Goal: Information Seeking & Learning: Learn about a topic

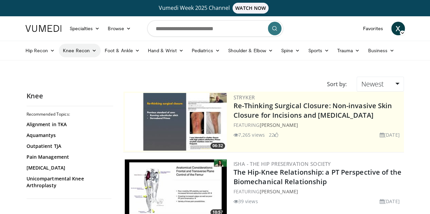
click at [64, 55] on link "Knee Recon" at bounding box center [80, 51] width 42 height 14
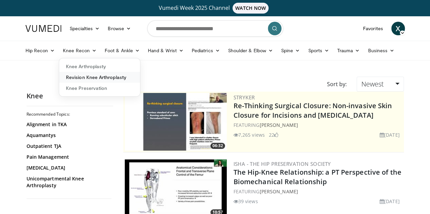
click at [70, 81] on link "Revision Knee Arthroplasty" at bounding box center [99, 77] width 81 height 11
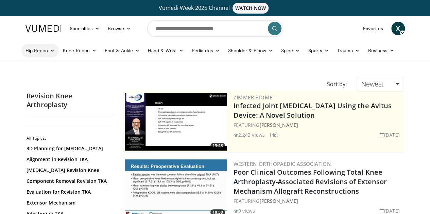
click at [21, 44] on link "Hip Recon" at bounding box center [40, 51] width 38 height 14
click at [40, 68] on link "Hip Arthroplasty" at bounding box center [62, 66] width 81 height 11
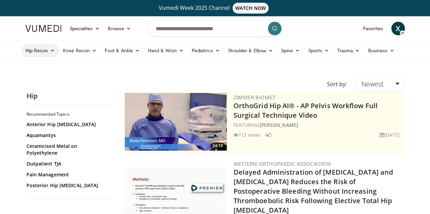
click at [21, 46] on link "Hip Recon" at bounding box center [40, 51] width 38 height 14
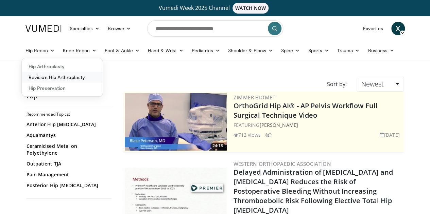
click at [30, 73] on link "Revision Hip Arthroplasty" at bounding box center [62, 77] width 81 height 11
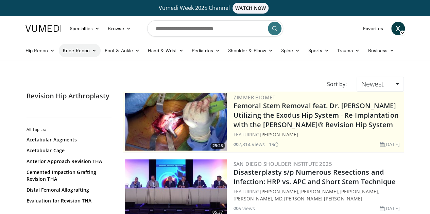
click at [68, 54] on link "Knee Recon" at bounding box center [80, 51] width 42 height 14
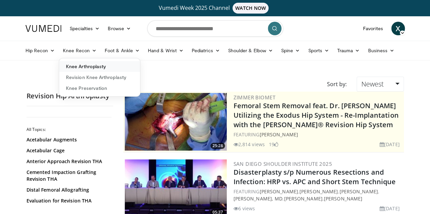
click at [71, 64] on link "Knee Arthroplasty" at bounding box center [99, 66] width 81 height 11
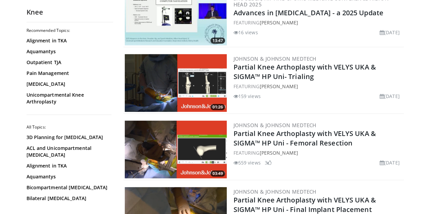
scroll to position [907, 0]
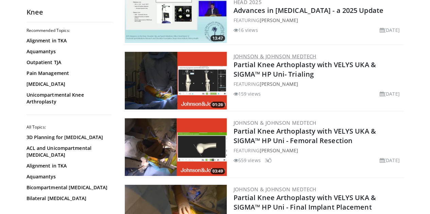
click at [270, 53] on link "Johnson & Johnson MedTech" at bounding box center [274, 56] width 83 height 7
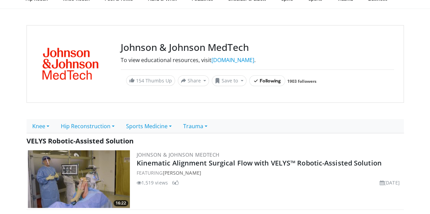
scroll to position [112, 0]
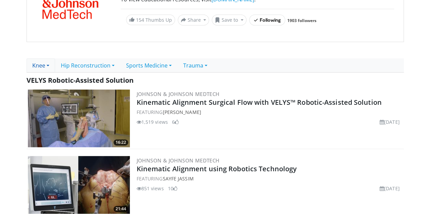
click at [34, 62] on link "Knee" at bounding box center [40, 65] width 29 height 14
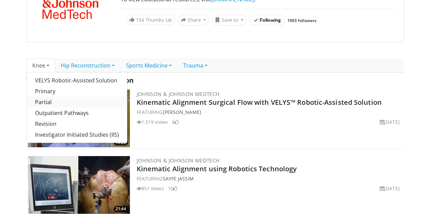
click at [44, 101] on link "Partial" at bounding box center [77, 102] width 100 height 11
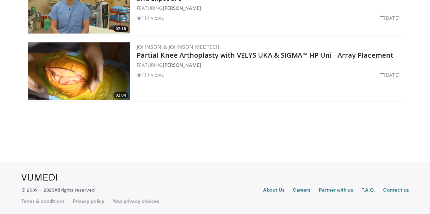
scroll to position [943, 0]
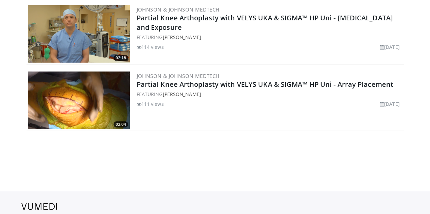
click at [91, 101] on img at bounding box center [79, 101] width 102 height 58
click at [60, 30] on img at bounding box center [79, 34] width 102 height 58
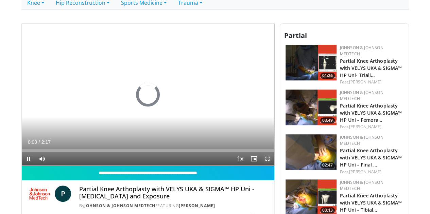
click at [274, 166] on span "Video Player" at bounding box center [268, 159] width 14 height 14
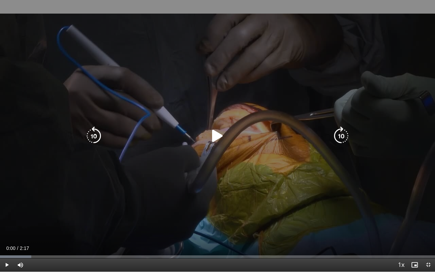
click at [218, 147] on div "10 seconds Tap to unmute" at bounding box center [217, 135] width 435 height 271
click at [344, 134] on icon "Video Player" at bounding box center [341, 135] width 19 height 19
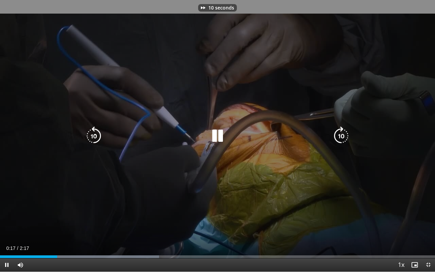
click at [344, 134] on icon "Video Player" at bounding box center [341, 135] width 19 height 19
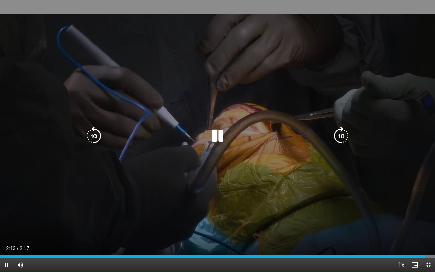
click at [247, 63] on div "20 seconds Tap to unmute" at bounding box center [217, 135] width 435 height 271
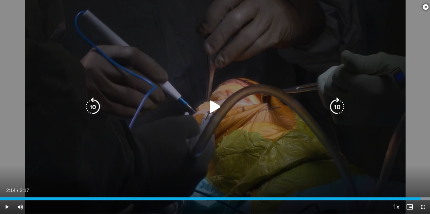
scroll to position [563, 0]
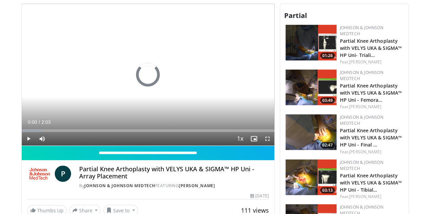
scroll to position [196, 0]
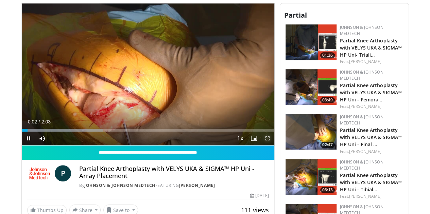
click at [272, 145] on span "Video Player" at bounding box center [268, 139] width 14 height 14
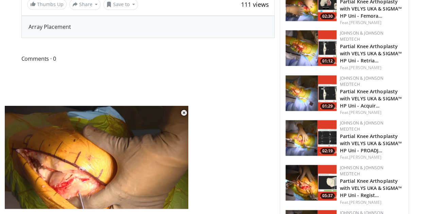
scroll to position [578, 0]
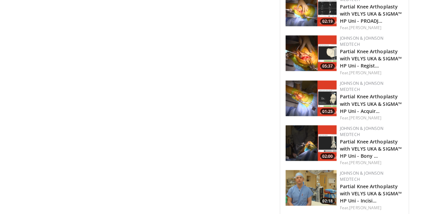
scroll to position [555, 0]
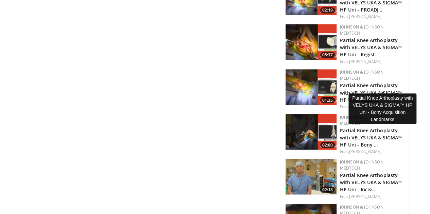
click at [363, 126] on h3 "Partial Knee Arthoplasty with VELYS UKA & SIGMA™ HP Uni - Bony …" at bounding box center [371, 136] width 63 height 21
click at [360, 127] on link "Partial Knee Arthoplasty with VELYS UKA & SIGMA™ HP Uni - Bony …" at bounding box center [371, 137] width 62 height 21
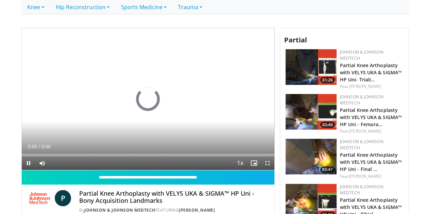
scroll to position [171, 0]
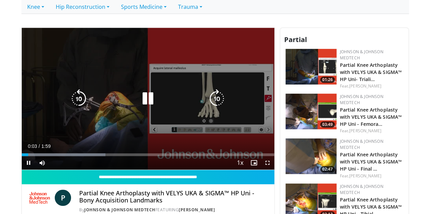
click at [221, 102] on icon "Video Player" at bounding box center [216, 98] width 19 height 19
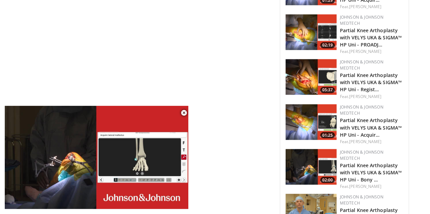
scroll to position [523, 0]
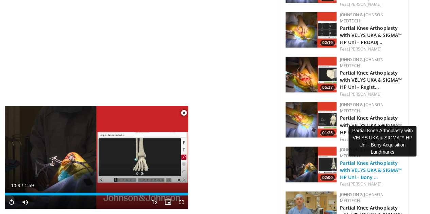
click at [381, 160] on link "Partial Knee Arthoplasty with VELYS UKA & SIGMA™ HP Uni - Bony …" at bounding box center [371, 170] width 62 height 21
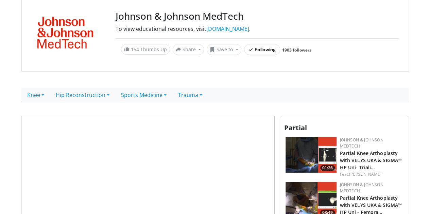
scroll to position [168, 0]
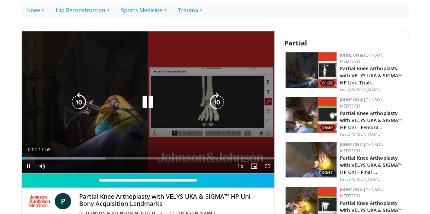
click at [216, 107] on icon "Video Player" at bounding box center [216, 102] width 19 height 19
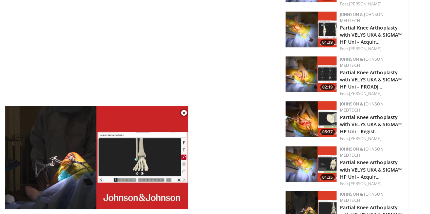
scroll to position [475, 0]
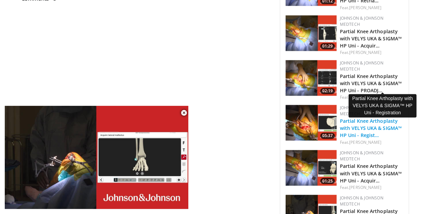
click at [387, 118] on link "Partial Knee Arthoplasty with VELYS UKA & SIGMA™ HP Uni - Regist…" at bounding box center [371, 128] width 62 height 21
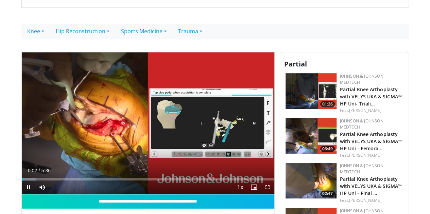
scroll to position [151, 0]
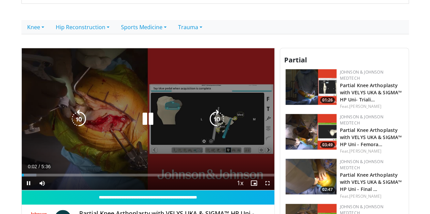
click at [221, 126] on icon "Video Player" at bounding box center [216, 119] width 19 height 19
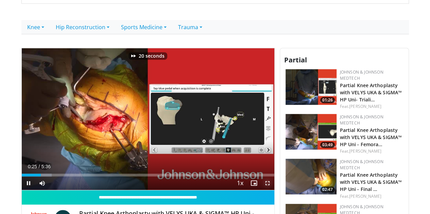
click at [273, 190] on span "Video Player" at bounding box center [268, 184] width 14 height 14
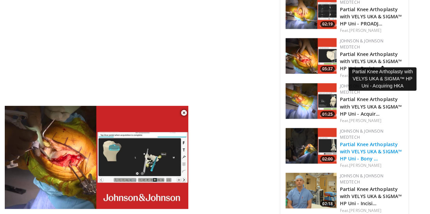
scroll to position [541, 0]
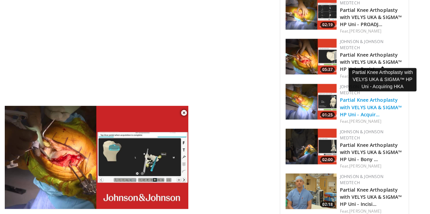
click at [369, 97] on link "Partial Knee Arthoplasty with VELYS UKA & SIGMA™ HP Uni - Acquir…" at bounding box center [371, 107] width 62 height 21
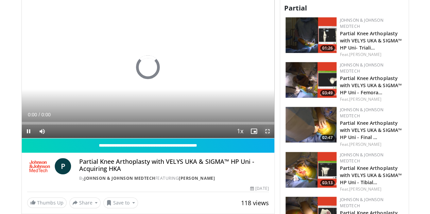
click at [271, 138] on span "Video Player" at bounding box center [268, 132] width 14 height 14
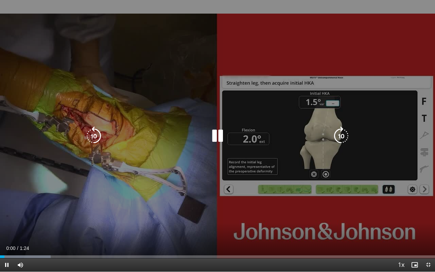
click at [339, 139] on icon "Video Player" at bounding box center [341, 135] width 19 height 19
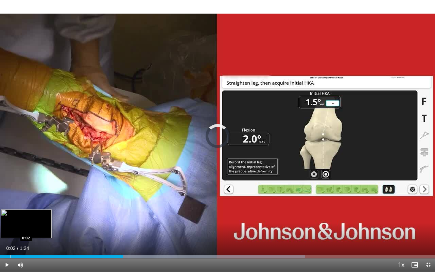
click at [11, 214] on div "Loaded : 70.18% 0:02 0:02" at bounding box center [217, 254] width 435 height 6
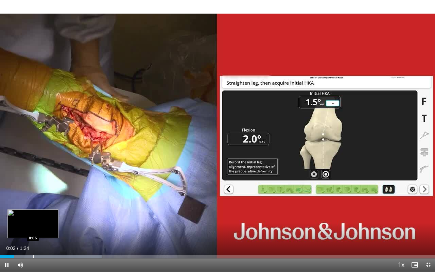
click at [33, 214] on div "Loaded : 23.34% 0:02 0:06" at bounding box center [217, 254] width 435 height 6
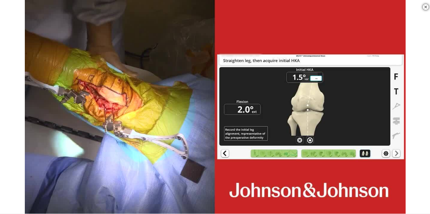
scroll to position [391, 0]
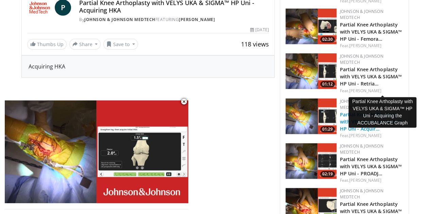
click at [380, 111] on link "Partial Knee Arthoplasty with VELYS UKA & SIGMA™ HP Uni - Acquir…" at bounding box center [371, 121] width 62 height 21
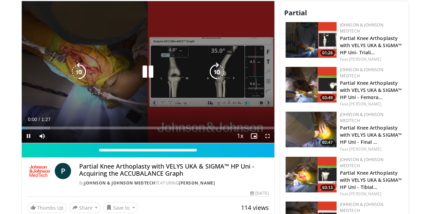
scroll to position [200, 0]
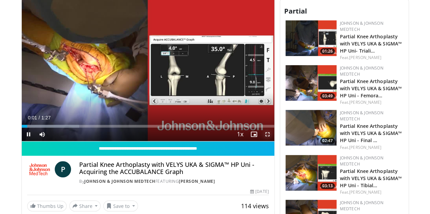
click at [272, 141] on span "Video Player" at bounding box center [268, 135] width 14 height 14
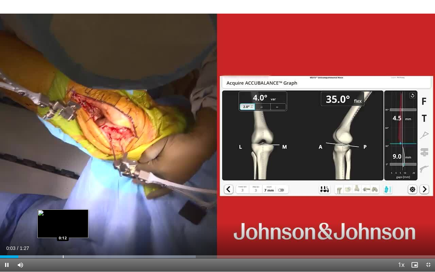
click at [62, 214] on div "Loaded : 45.02% 0:03 0:12" at bounding box center [217, 254] width 435 height 6
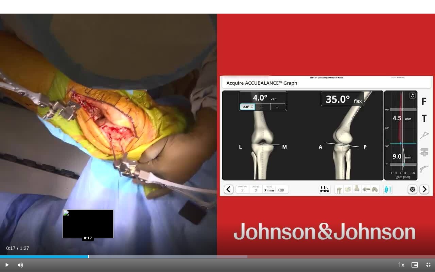
click at [88, 214] on div "Progress Bar" at bounding box center [88, 256] width 1 height 3
click at [100, 214] on div "Progress Bar" at bounding box center [100, 256] width 1 height 3
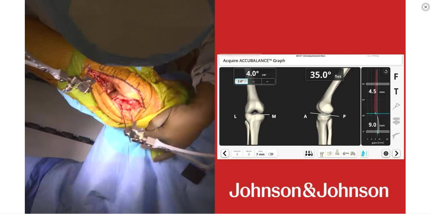
scroll to position [364, 0]
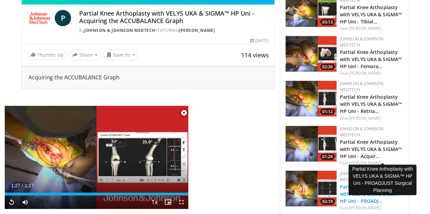
click at [388, 184] on link "Partial Knee Arthoplasty with VELYS UKA & SIGMA™ HP Uni - PROADJ…" at bounding box center [371, 194] width 62 height 21
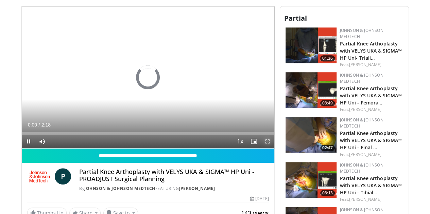
click at [272, 148] on span "Video Player" at bounding box center [268, 142] width 14 height 14
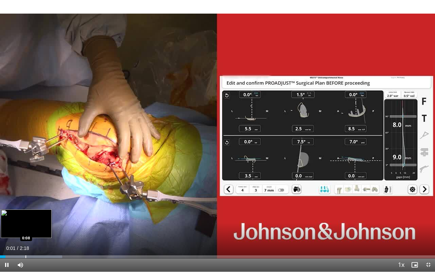
click at [25, 214] on div "Loaded : 14.31% 0:01 0:08" at bounding box center [217, 254] width 435 height 6
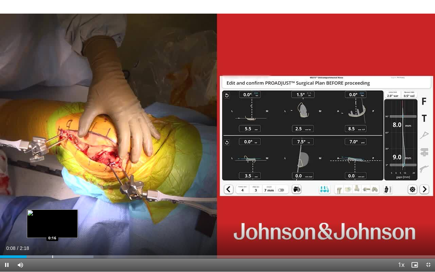
click at [53, 214] on div "Progress Bar" at bounding box center [52, 256] width 1 height 3
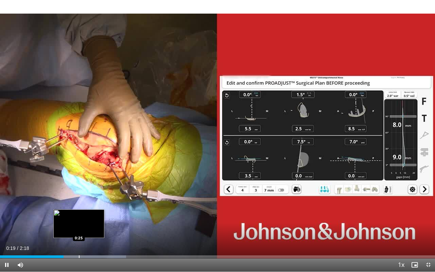
click at [79, 214] on div "Progress Bar" at bounding box center [79, 256] width 1 height 3
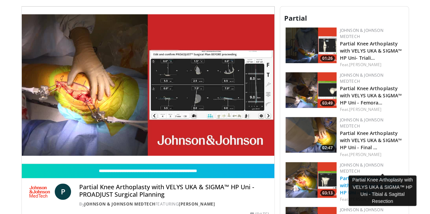
click at [370, 175] on link "Partial Knee Arthoplasty with VELYS UKA & SIGMA™ HP Uni - Tibial…" at bounding box center [371, 185] width 62 height 21
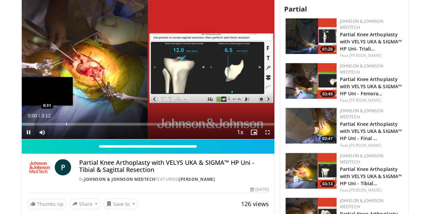
click at [66, 126] on div "Progress Bar" at bounding box center [66, 124] width 1 height 3
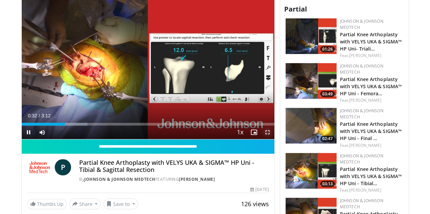
click at [274, 139] on span "Video Player" at bounding box center [268, 133] width 14 height 14
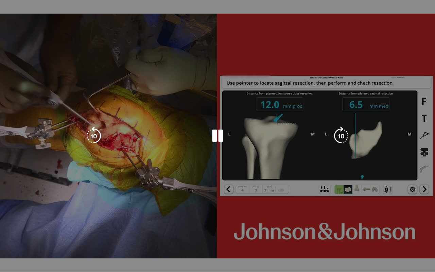
click at [276, 185] on div "10 seconds Tap to unmute" at bounding box center [217, 135] width 435 height 271
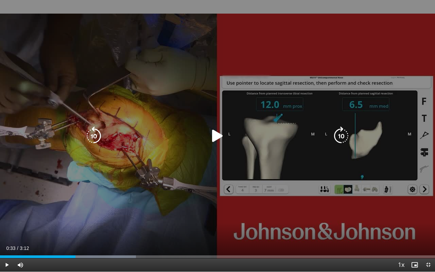
click at [215, 138] on icon "Video Player" at bounding box center [217, 135] width 19 height 19
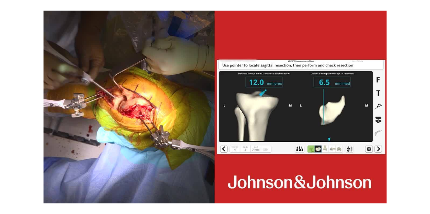
scroll to position [357, 0]
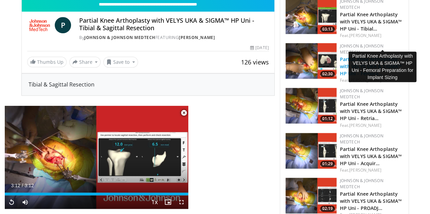
click at [380, 56] on link "Partial Knee Arthoplasty with VELYS UKA & SIGMA™ HP Uni - Femora…" at bounding box center [371, 66] width 62 height 21
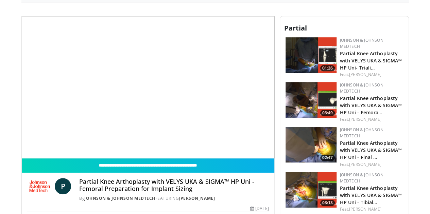
scroll to position [185, 0]
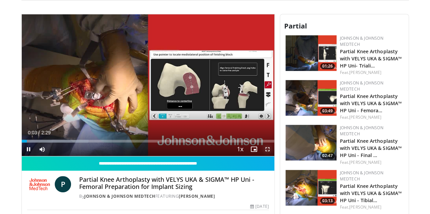
click at [271, 156] on span "Video Player" at bounding box center [268, 150] width 14 height 14
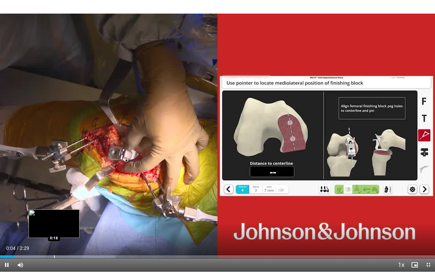
click at [54, 214] on div "Progress Bar" at bounding box center [54, 256] width 1 height 3
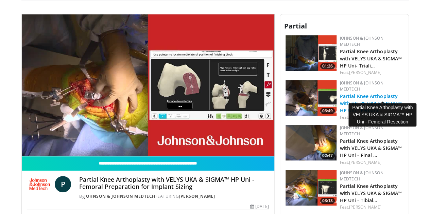
click at [367, 93] on link "Partial Knee Arthoplasty with VELYS UKA & SIGMA™ HP Uni - Femora…" at bounding box center [371, 103] width 62 height 21
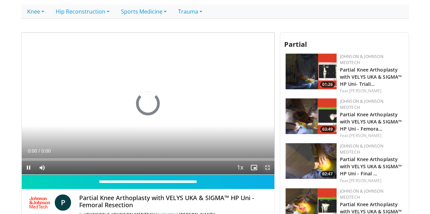
click at [271, 175] on video-js "**********" at bounding box center [148, 104] width 252 height 142
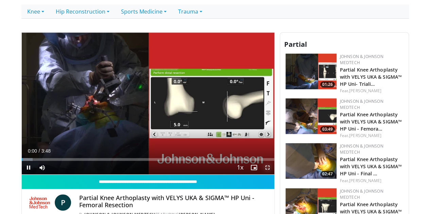
click at [272, 175] on span "Video Player" at bounding box center [268, 168] width 14 height 14
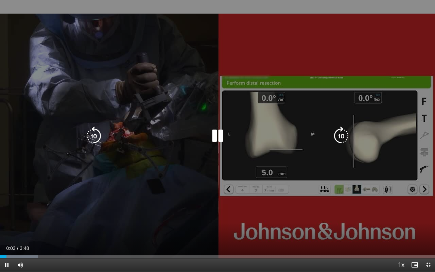
click at [13, 214] on div "Loaded : 8.78% 0:03 0:06" at bounding box center [217, 254] width 435 height 6
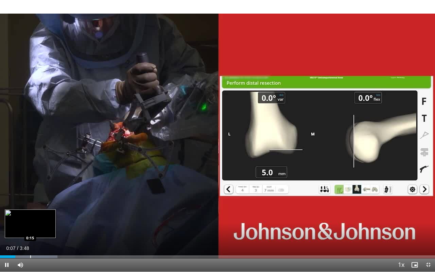
click at [30, 214] on div "Loaded : 13.17% 0:07 0:15" at bounding box center [217, 254] width 435 height 6
click at [39, 214] on div "Loaded : 17.56% 0:20 0:20" at bounding box center [217, 256] width 435 height 3
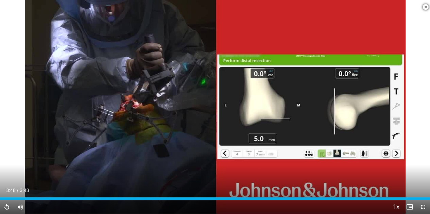
scroll to position [253, 0]
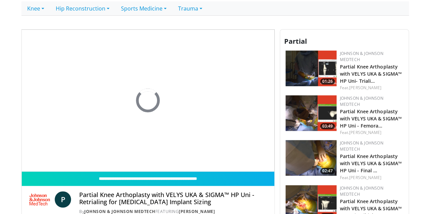
scroll to position [166, 0]
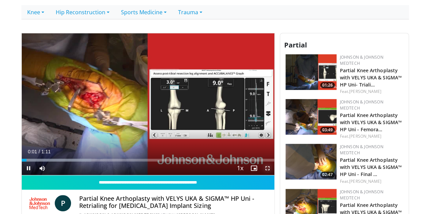
click at [274, 175] on span "Video Player" at bounding box center [268, 169] width 14 height 14
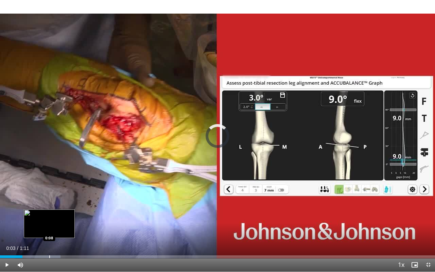
click at [49, 214] on div "Loaded : 13.92% 0:03 0:08" at bounding box center [217, 254] width 435 height 6
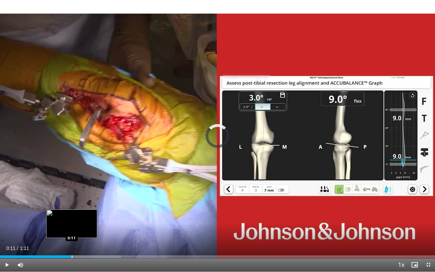
click at [72, 214] on div "Progress Bar" at bounding box center [72, 256] width 1 height 3
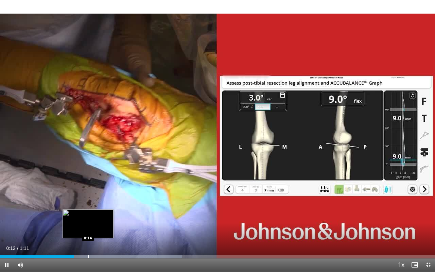
click at [88, 214] on div "Progress Bar" at bounding box center [88, 256] width 1 height 3
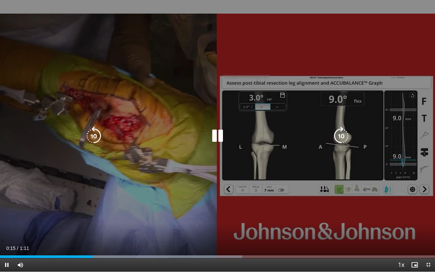
drag, startPoint x: 97, startPoint y: 255, endPoint x: 103, endPoint y: 255, distance: 5.8
click at [97, 214] on div "Loaded : 55.68% 0:15 0:15" at bounding box center [217, 254] width 435 height 6
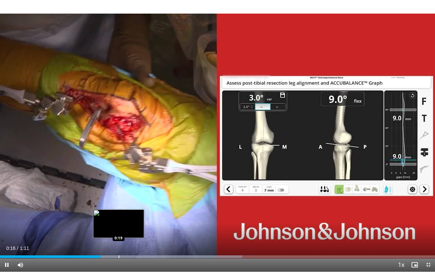
click at [119, 214] on div "Loaded : 55.68% 0:16 0:19" at bounding box center [217, 254] width 435 height 6
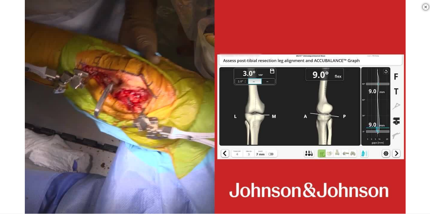
scroll to position [246, 0]
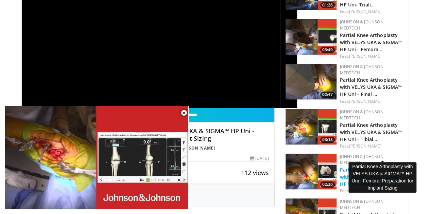
click at [368, 167] on link "Partial Knee Arthoplasty with VELYS UKA & SIGMA™ HP Uni - Femora…" at bounding box center [371, 177] width 62 height 21
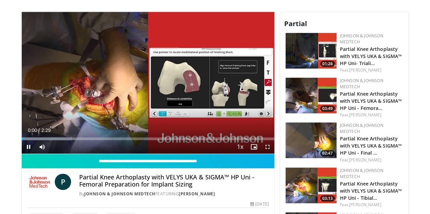
scroll to position [188, 0]
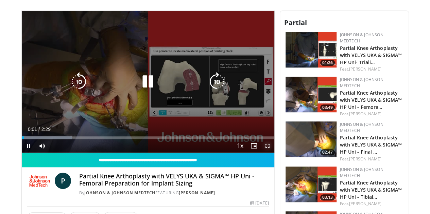
drag, startPoint x: 270, startPoint y: 156, endPoint x: 270, endPoint y: 197, distance: 41.1
click at [270, 153] on span "Video Player" at bounding box center [268, 146] width 14 height 14
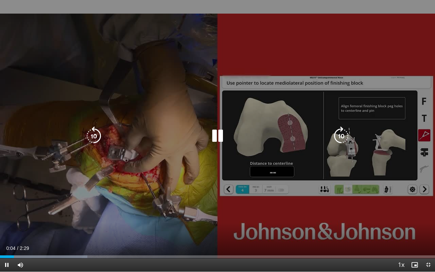
click at [63, 214] on div "10 seconds Tap to unmute" at bounding box center [217, 135] width 435 height 271
click at [0, 0] on div "Progress Bar" at bounding box center [0, 0] width 0 height 0
click at [131, 177] on div "10 seconds Tap to unmute" at bounding box center [217, 135] width 435 height 271
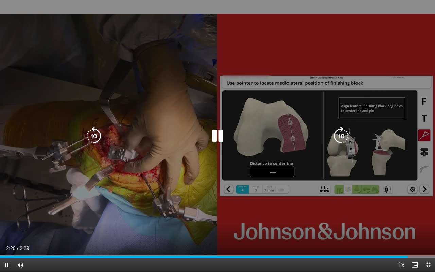
click at [260, 213] on div "10 seconds Tap to unmute" at bounding box center [217, 135] width 435 height 271
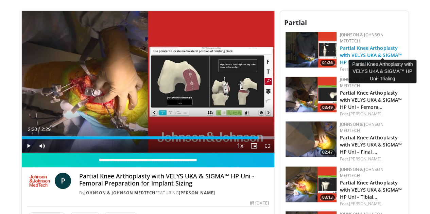
click at [368, 45] on link "Partial Knee Arthoplasty with VELYS UKA & SIGMA™ HP Uni- Triali…" at bounding box center [371, 55] width 62 height 21
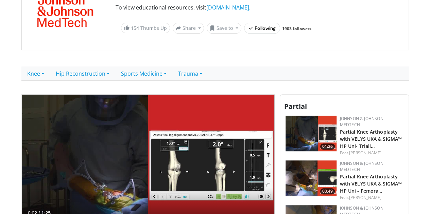
scroll to position [214, 0]
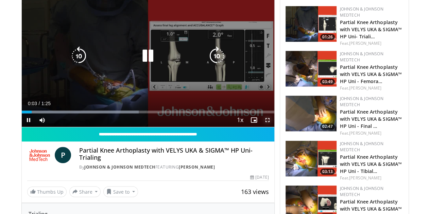
drag, startPoint x: 271, startPoint y: 133, endPoint x: 272, endPoint y: 174, distance: 41.1
click at [272, 127] on span "Video Player" at bounding box center [268, 120] width 14 height 14
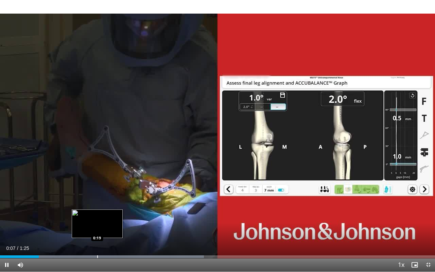
click at [97, 214] on div "Loaded : 46.87% 0:07 0:19" at bounding box center [217, 254] width 435 height 6
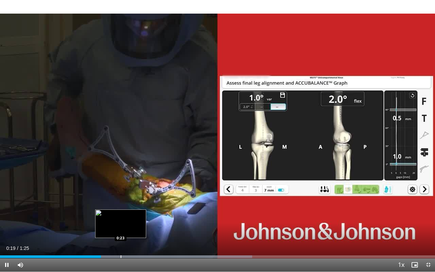
click at [121, 214] on div "Loaded : 57.99% 0:19 0:23" at bounding box center [217, 254] width 435 height 6
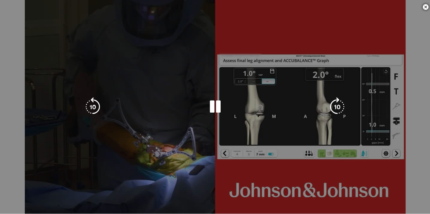
scroll to position [5, 0]
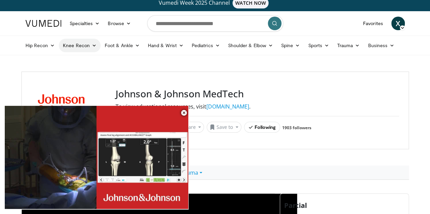
click at [70, 44] on link "Knee Recon" at bounding box center [80, 46] width 42 height 14
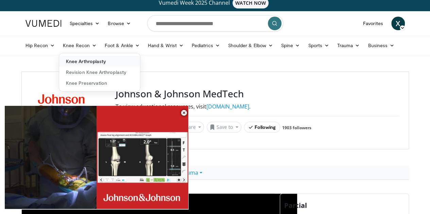
click at [76, 60] on link "Knee Arthroplasty" at bounding box center [99, 61] width 81 height 11
